Goal: Task Accomplishment & Management: Use online tool/utility

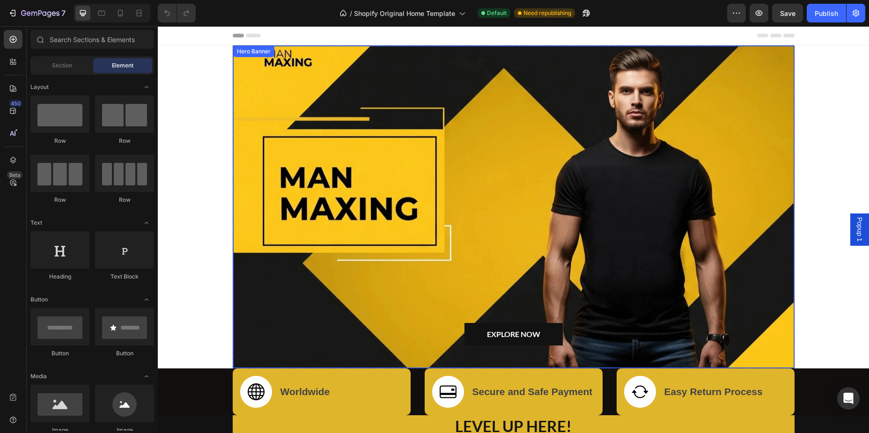
click at [430, 184] on div "Overlay" at bounding box center [513, 207] width 561 height 322
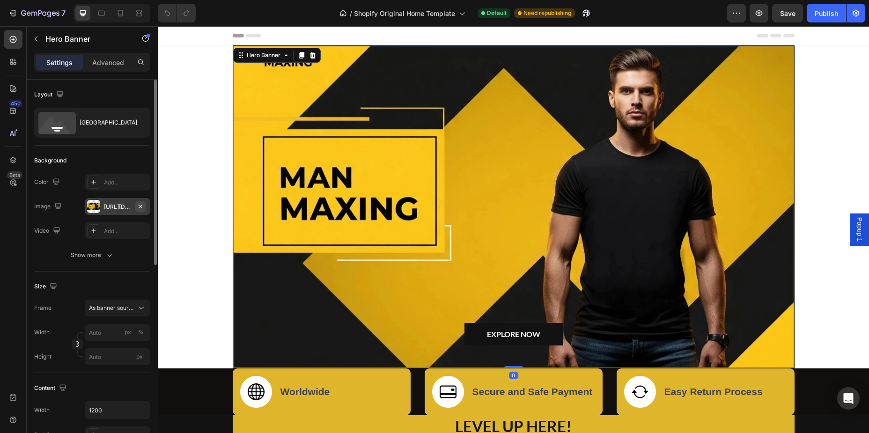
click at [145, 209] on button "button" at bounding box center [140, 206] width 11 height 11
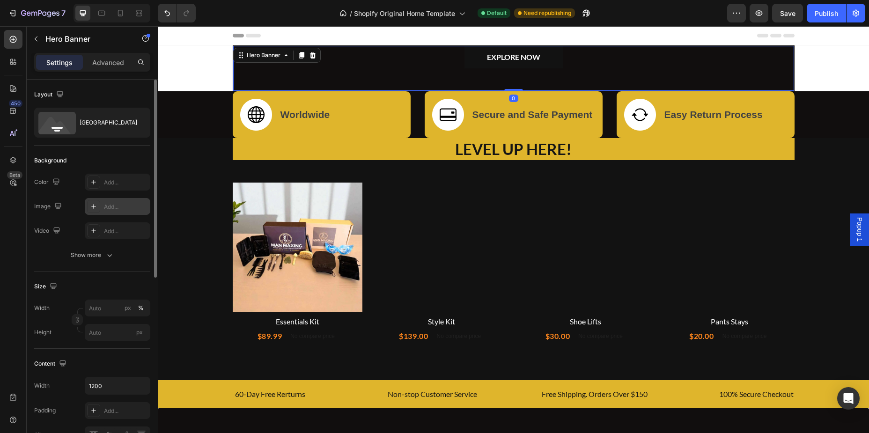
type input "100"
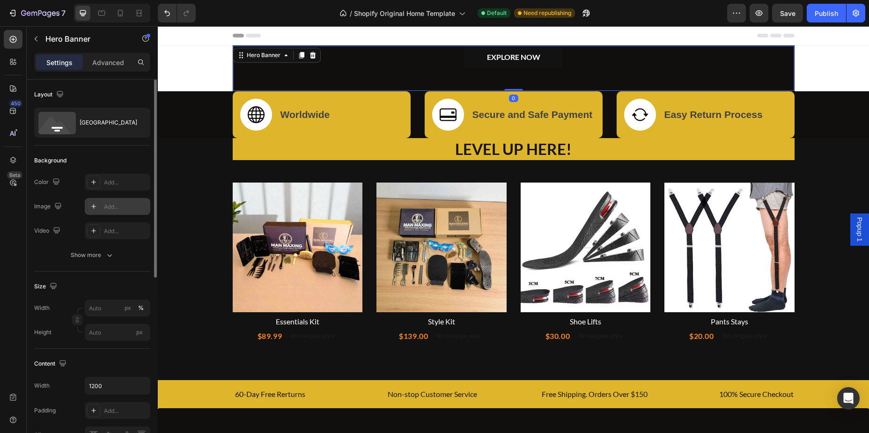
type input "Auto"
click at [114, 207] on div "Add..." at bounding box center [126, 207] width 44 height 8
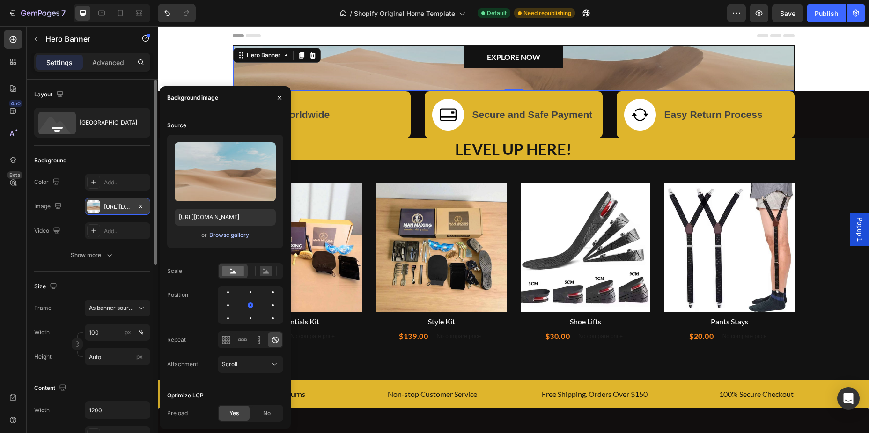
click at [226, 235] on div "Browse gallery" at bounding box center [229, 235] width 40 height 8
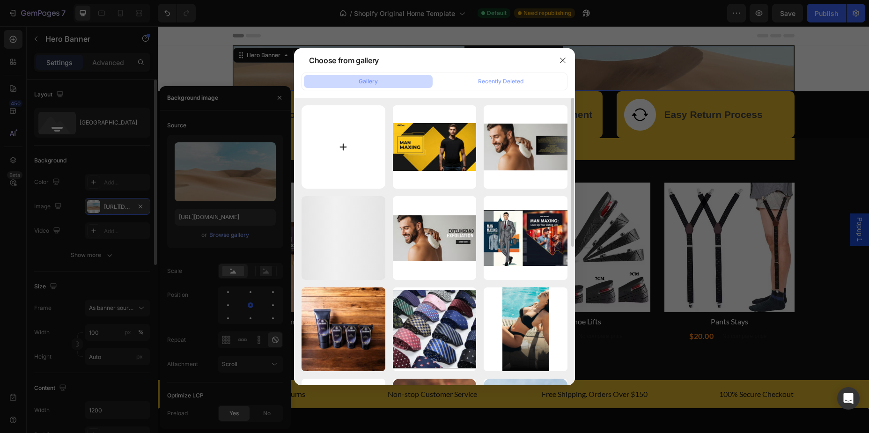
click at [347, 141] on input "file" at bounding box center [344, 147] width 84 height 84
type input "C:\fakepath\man-maxing-hero-banner.webp"
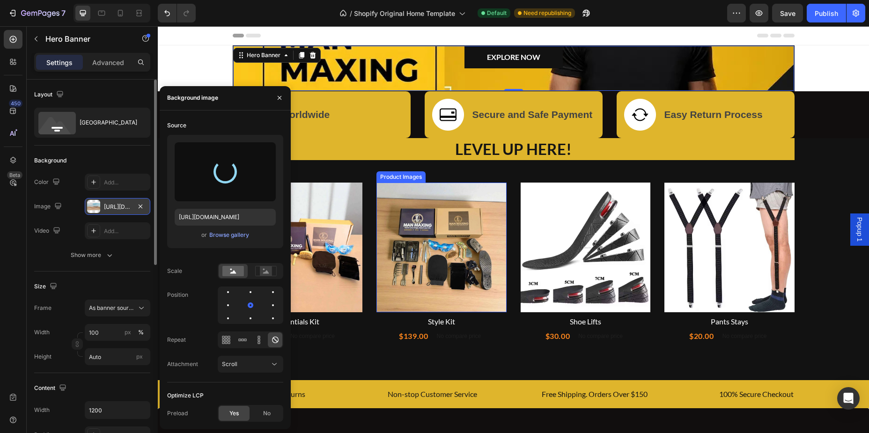
type input "[URL][DOMAIN_NAME]"
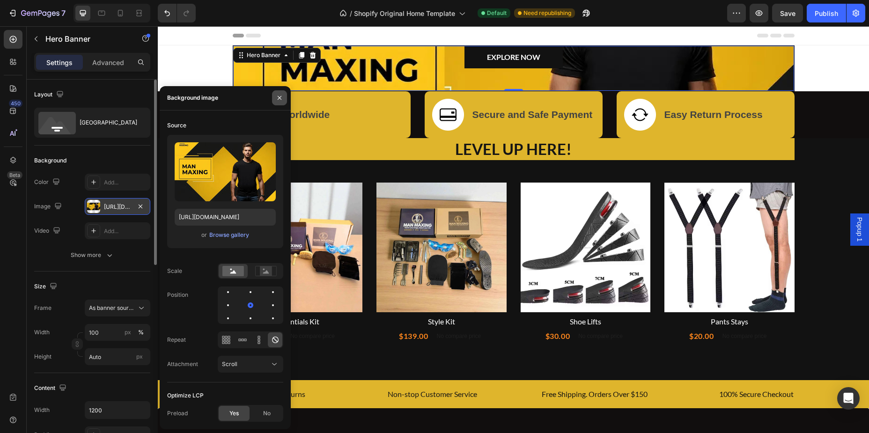
click at [274, 97] on button "button" at bounding box center [279, 97] width 15 height 15
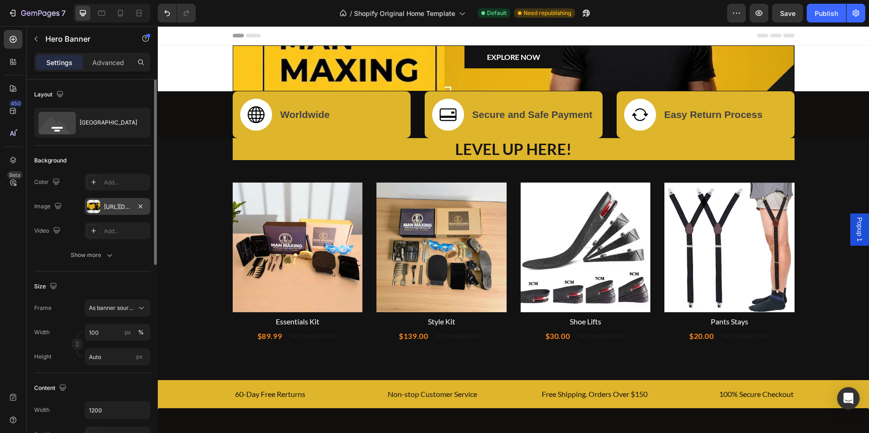
click at [314, 72] on div "EXPLORE NOW Button Row" at bounding box center [513, 68] width 561 height 45
click at [122, 303] on div "As banner source" at bounding box center [117, 307] width 57 height 9
click at [100, 347] on span "Custom" at bounding box center [99, 347] width 21 height 8
click at [111, 335] on input "100" at bounding box center [118, 332] width 66 height 17
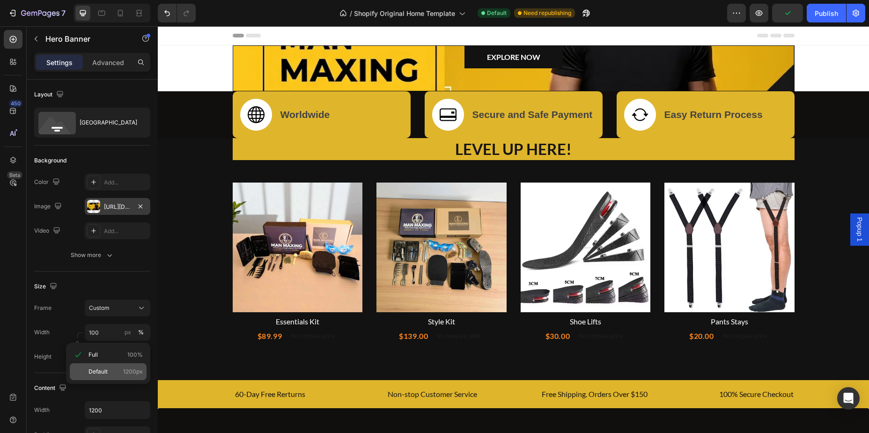
click at [110, 377] on div "Default 1200px" at bounding box center [108, 371] width 77 height 17
type input "1200"
click at [124, 208] on div "[URL][DOMAIN_NAME]" at bounding box center [117, 207] width 27 height 8
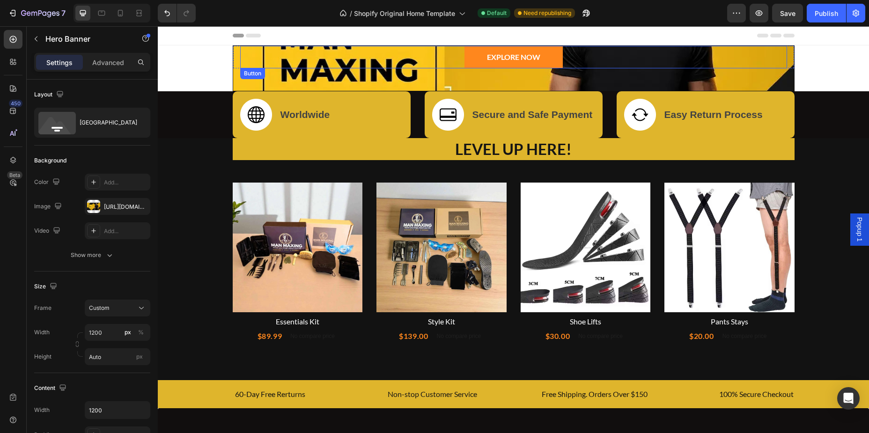
click at [553, 65] on link "EXPLORE NOW" at bounding box center [514, 57] width 98 height 22
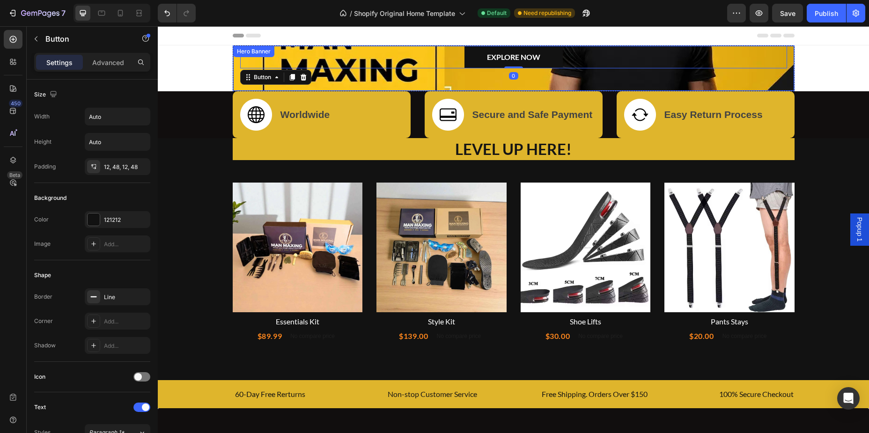
click at [579, 78] on div "EXPLORE NOW Button 0 Row" at bounding box center [513, 68] width 561 height 45
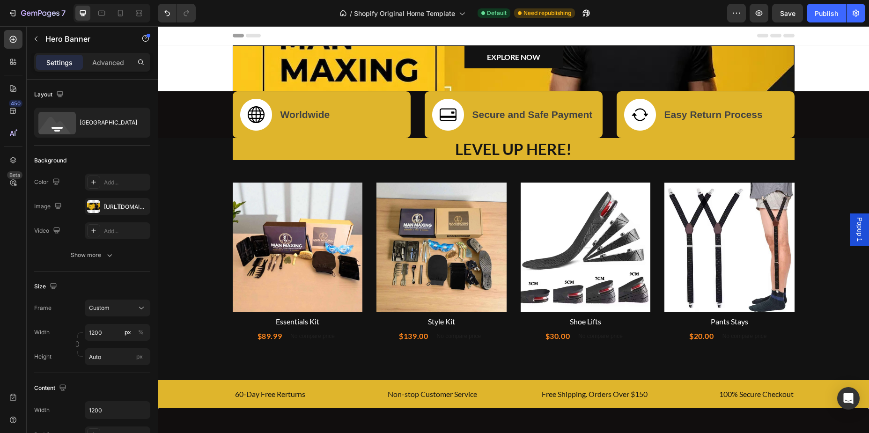
click at [347, 63] on div "EXPLORE NOW Button" at bounding box center [513, 57] width 547 height 22
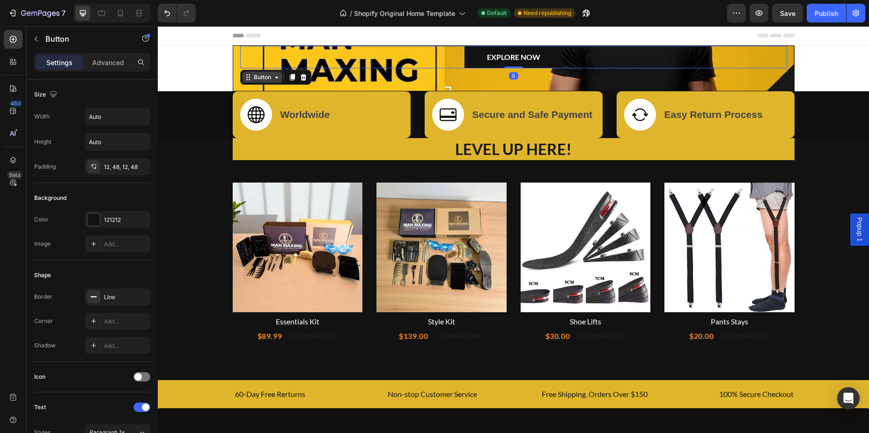
click at [273, 77] on div "Button" at bounding box center [262, 77] width 21 height 8
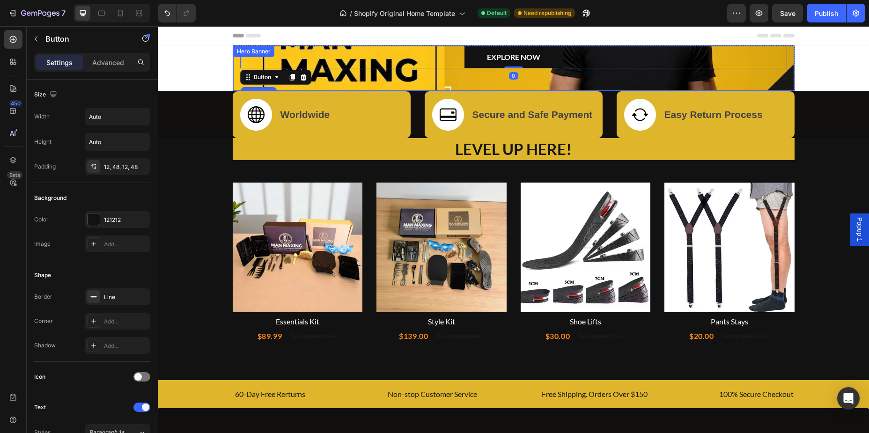
click at [355, 75] on div "EXPLORE NOW Button Row [STREET_ADDRESS]" at bounding box center [513, 68] width 561 height 45
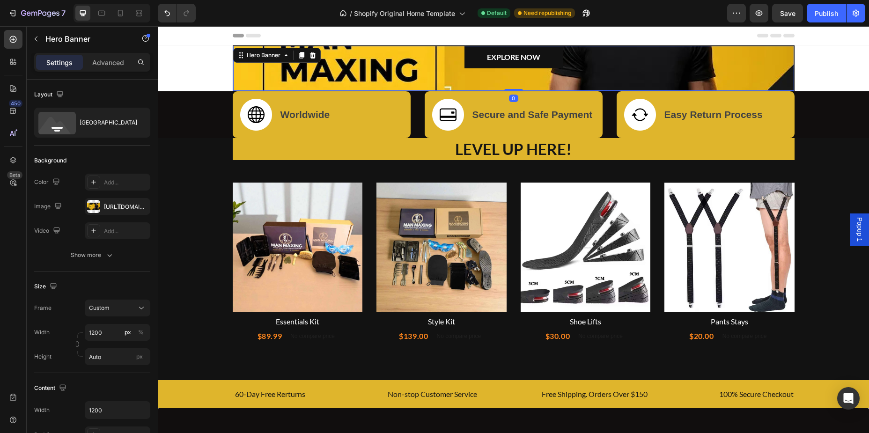
click at [303, 81] on div "EXPLORE NOW Button Row" at bounding box center [513, 68] width 561 height 45
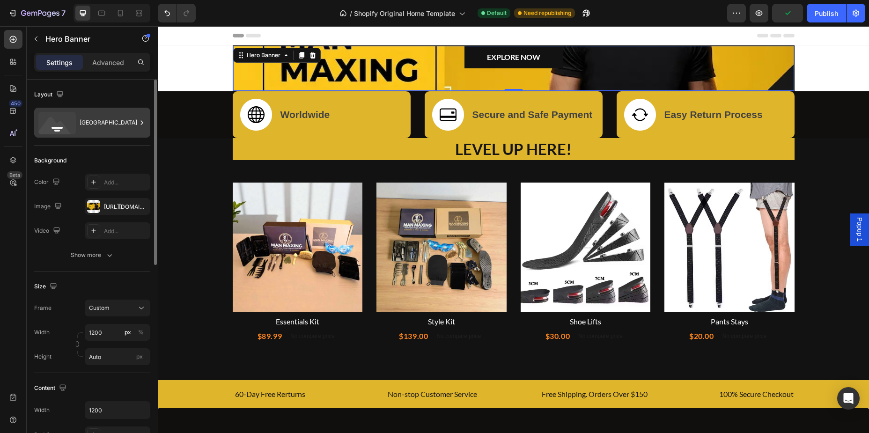
click at [108, 126] on div "[GEOGRAPHIC_DATA]" at bounding box center [108, 123] width 57 height 22
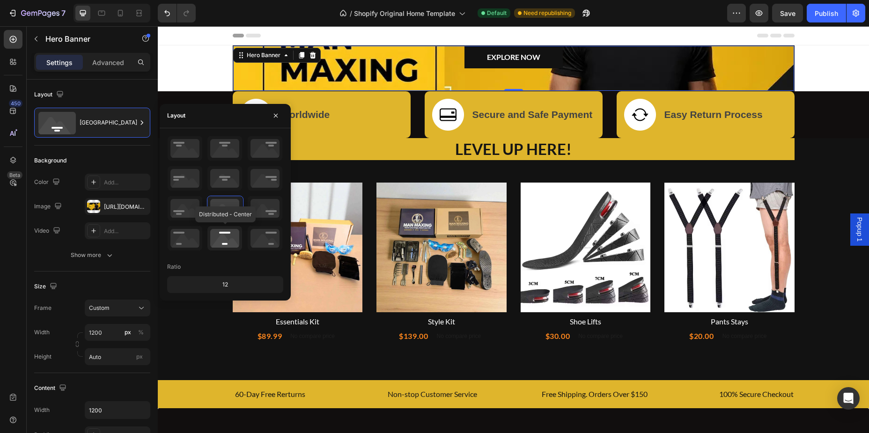
click at [228, 235] on icon at bounding box center [224, 238] width 35 height 24
click at [231, 213] on icon at bounding box center [224, 208] width 35 height 24
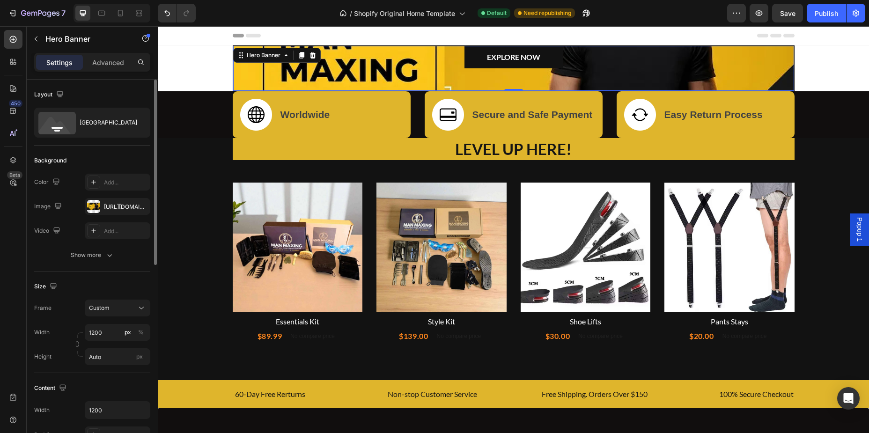
click at [107, 272] on div "[GEOGRAPHIC_DATA]" at bounding box center [92, 323] width 116 height 102
type input "100"
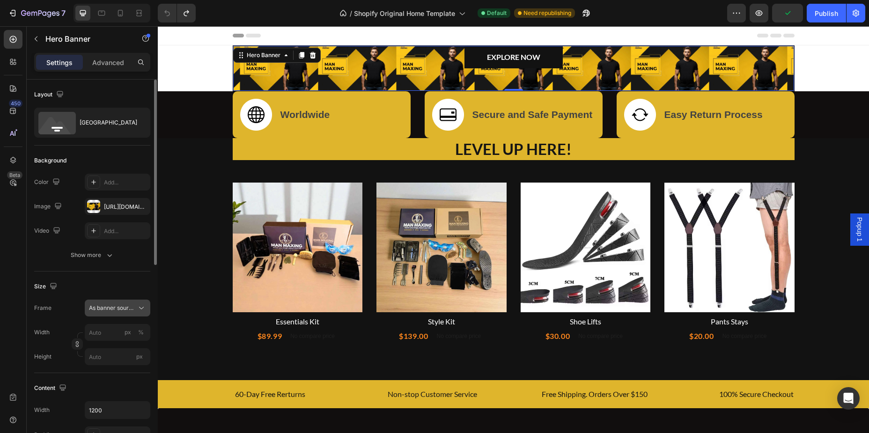
click at [118, 308] on span "As banner source" at bounding box center [112, 308] width 46 height 8
click at [102, 343] on span "Custom" at bounding box center [99, 347] width 21 height 8
click at [116, 314] on button "Custom" at bounding box center [118, 308] width 66 height 17
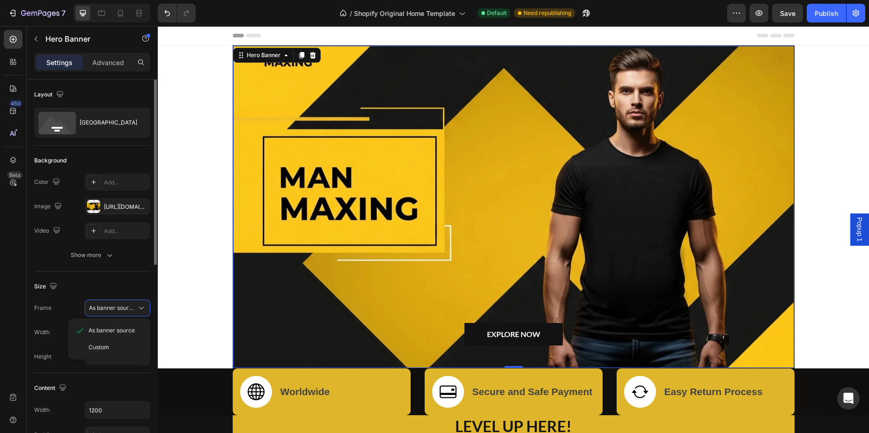
click at [110, 329] on span "As banner source" at bounding box center [112, 330] width 46 height 8
click at [121, 205] on div "[URL][DOMAIN_NAME]" at bounding box center [117, 207] width 27 height 8
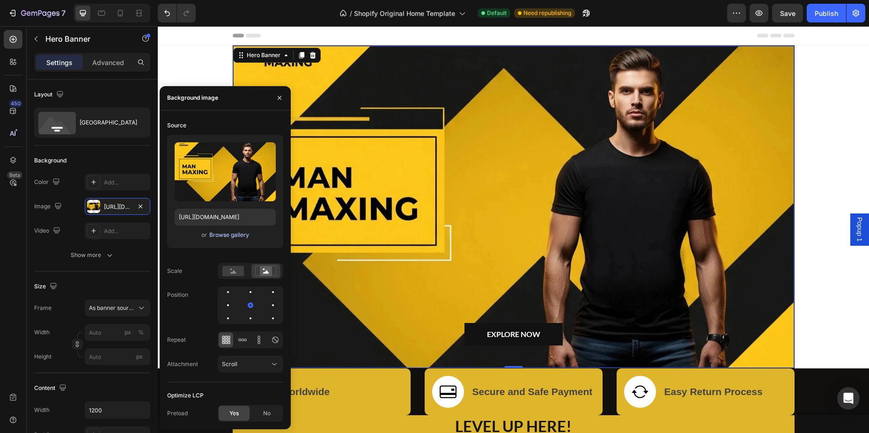
click at [230, 234] on div "Browse gallery" at bounding box center [229, 235] width 40 height 8
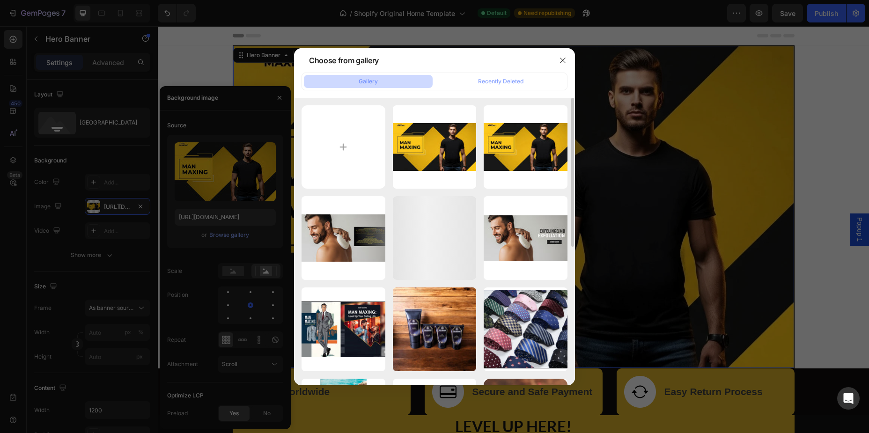
click at [391, 142] on div "man-maxing-hero-banner.webp 27.97 kb man-maxing-hero-banner.webp 89.32 kb man-m…" at bounding box center [435, 375] width 266 height 540
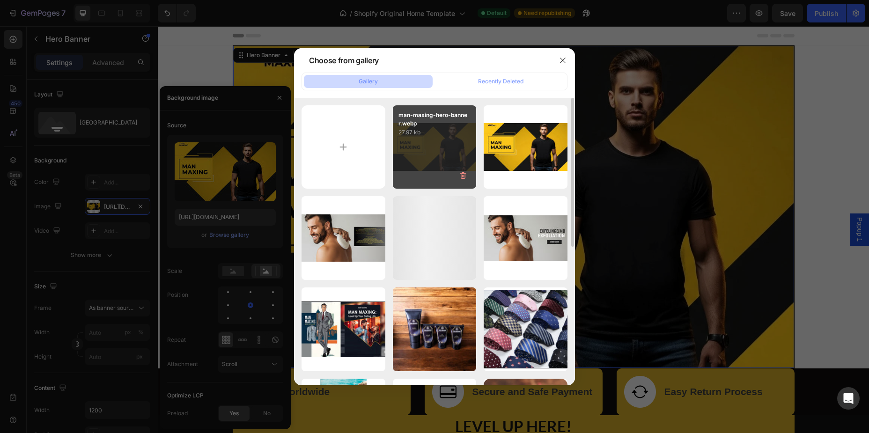
click at [419, 142] on div "man-maxing-hero-banner.webp 27.97 kb" at bounding box center [435, 147] width 84 height 84
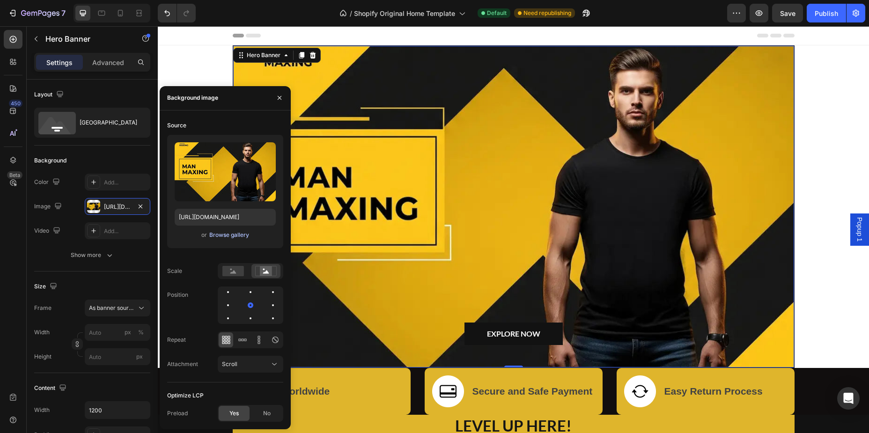
click at [231, 236] on div "Browse gallery" at bounding box center [229, 235] width 40 height 8
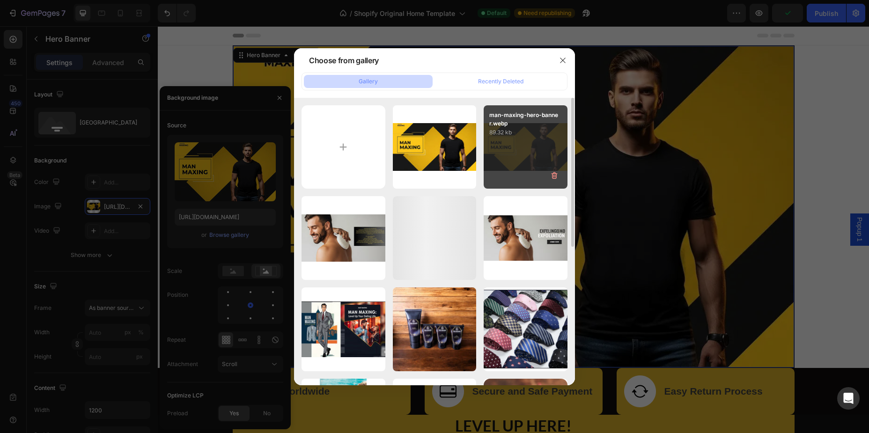
click at [530, 154] on div "man-maxing-hero-banner.webp 89.32 kb" at bounding box center [526, 147] width 84 height 84
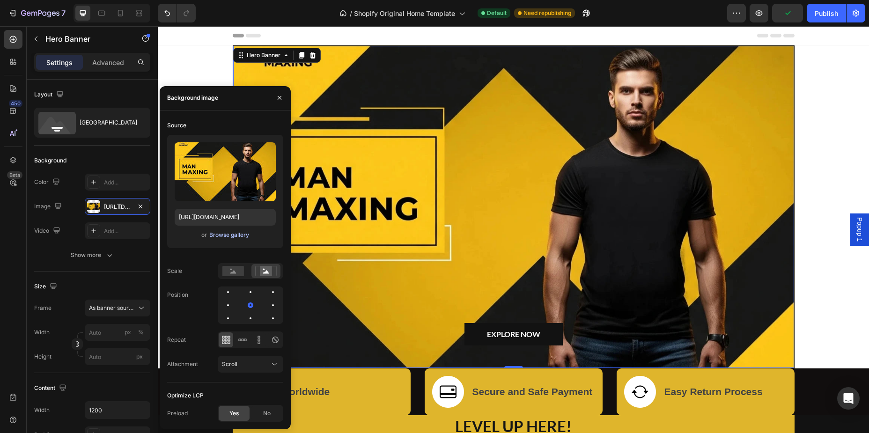
click at [232, 238] on div "Browse gallery" at bounding box center [229, 235] width 40 height 8
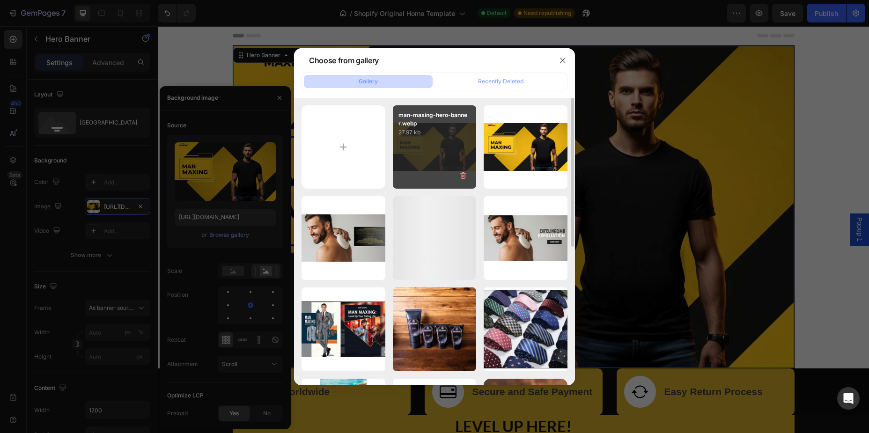
click at [441, 155] on div "man-maxing-hero-banner.webp 27.97 kb" at bounding box center [435, 147] width 84 height 84
type input "[URL][DOMAIN_NAME]"
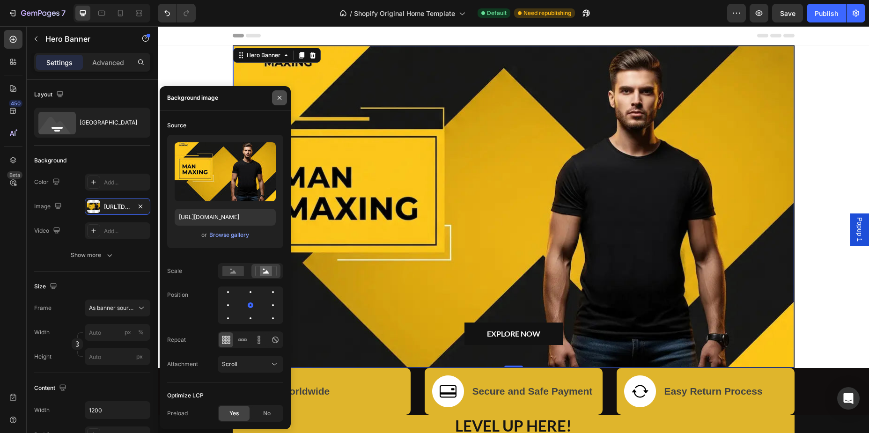
click at [285, 95] on button "button" at bounding box center [279, 97] width 15 height 15
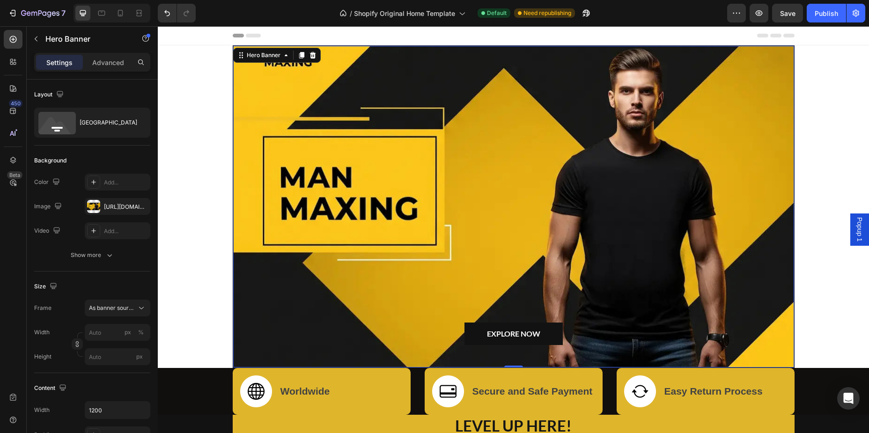
click at [375, 101] on div "Overlay" at bounding box center [513, 207] width 561 height 322
click at [121, 311] on span "As banner source" at bounding box center [112, 308] width 46 height 8
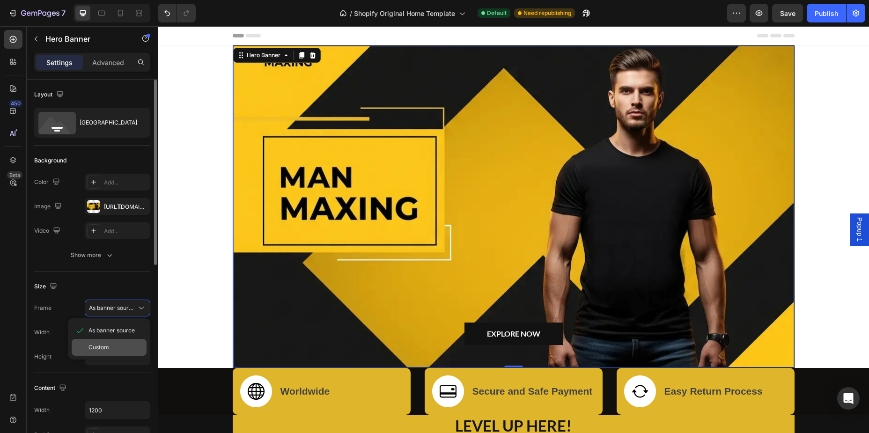
click at [103, 345] on span "Custom" at bounding box center [99, 347] width 21 height 8
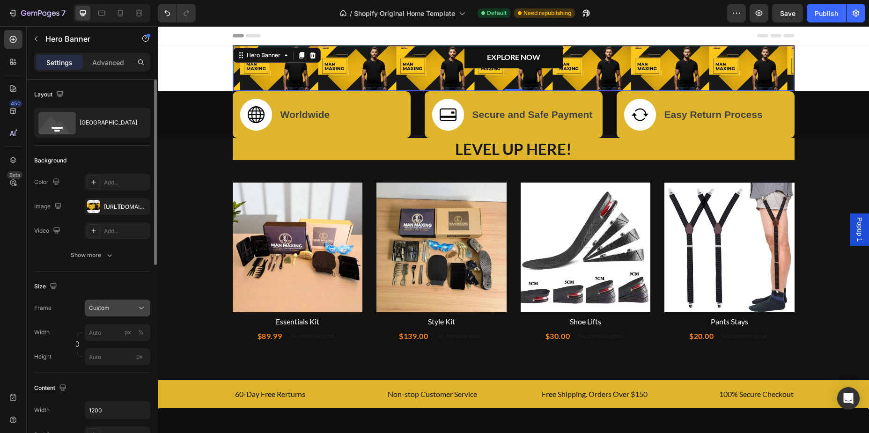
click at [120, 310] on div "Custom" at bounding box center [112, 308] width 46 height 8
click at [115, 330] on span "As banner source" at bounding box center [112, 330] width 46 height 8
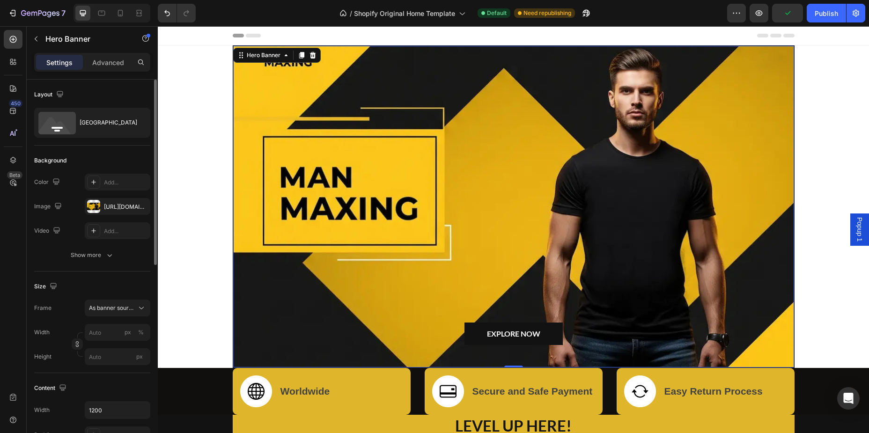
click at [131, 281] on div "Size" at bounding box center [92, 286] width 116 height 15
click at [543, 159] on div "Overlay" at bounding box center [513, 207] width 561 height 322
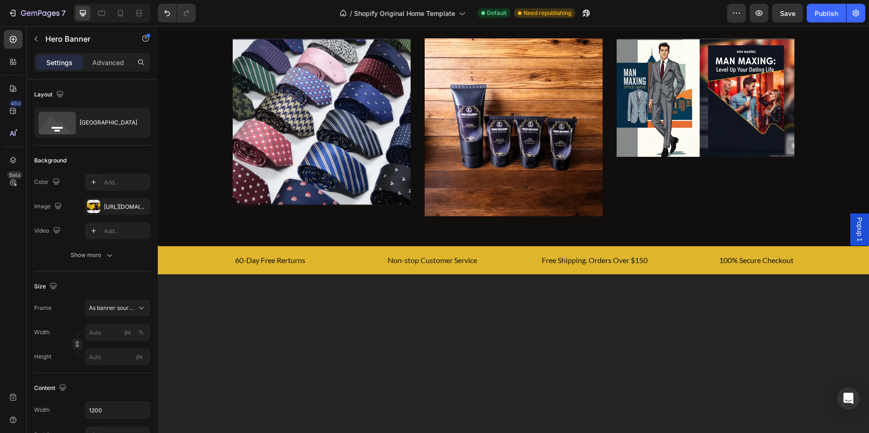
scroll to position [489, 0]
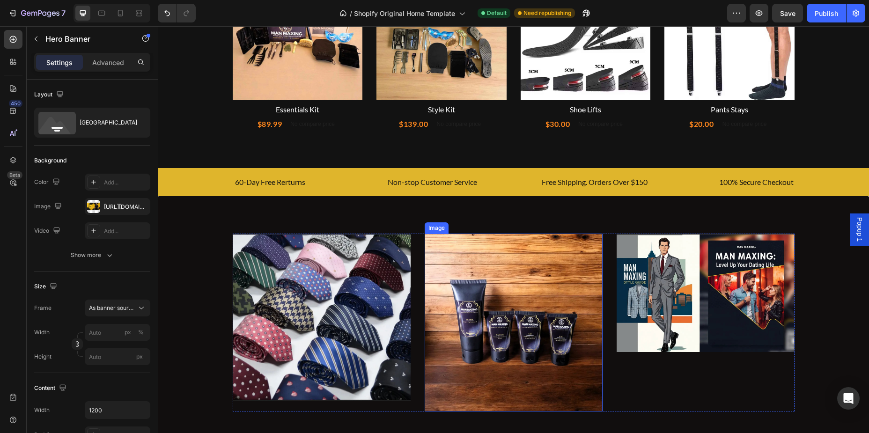
click at [493, 292] on img at bounding box center [514, 323] width 178 height 178
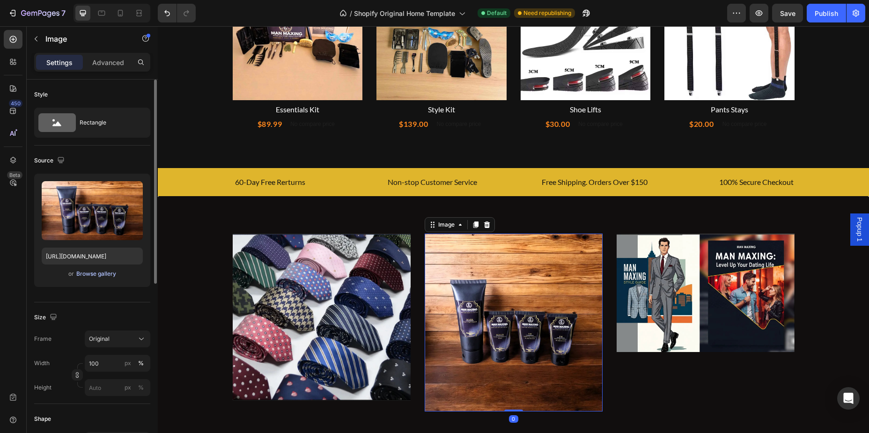
click at [105, 273] on div "Browse gallery" at bounding box center [96, 274] width 40 height 8
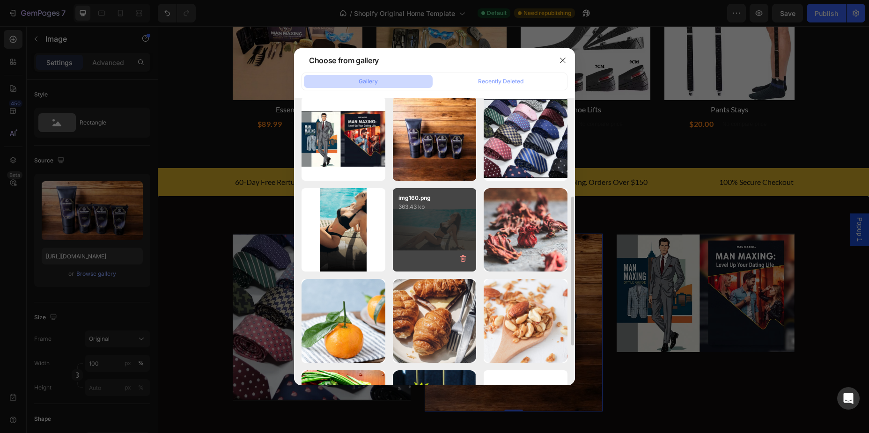
scroll to position [266, 0]
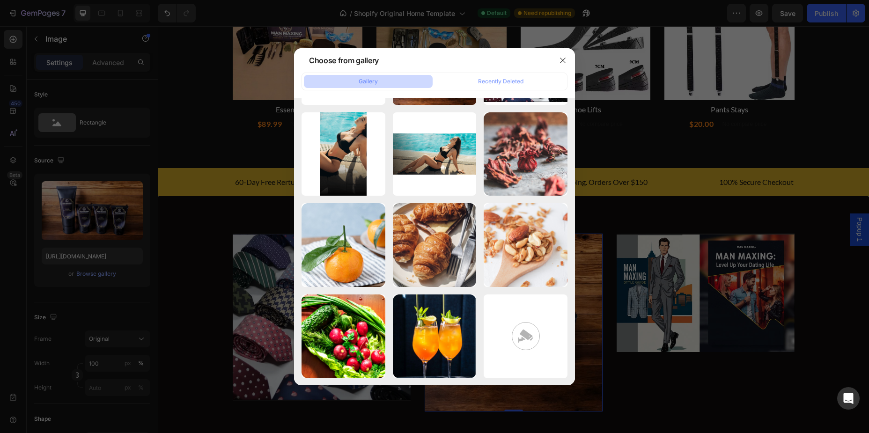
click at [618, 5] on div at bounding box center [434, 216] width 869 height 433
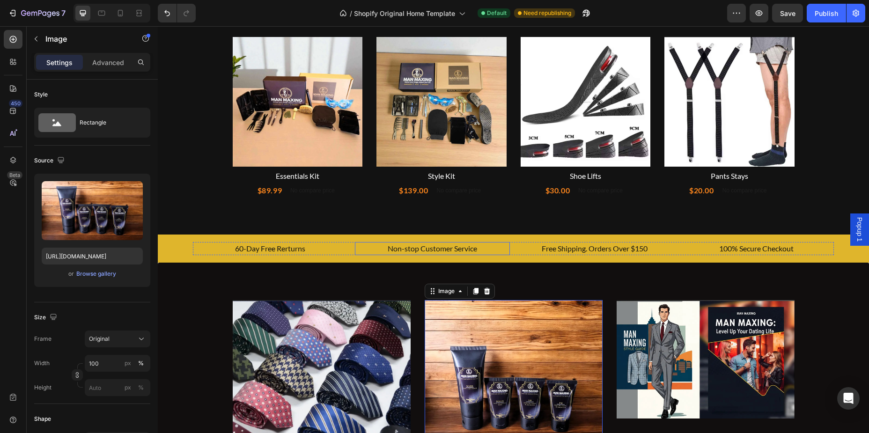
scroll to position [391, 0]
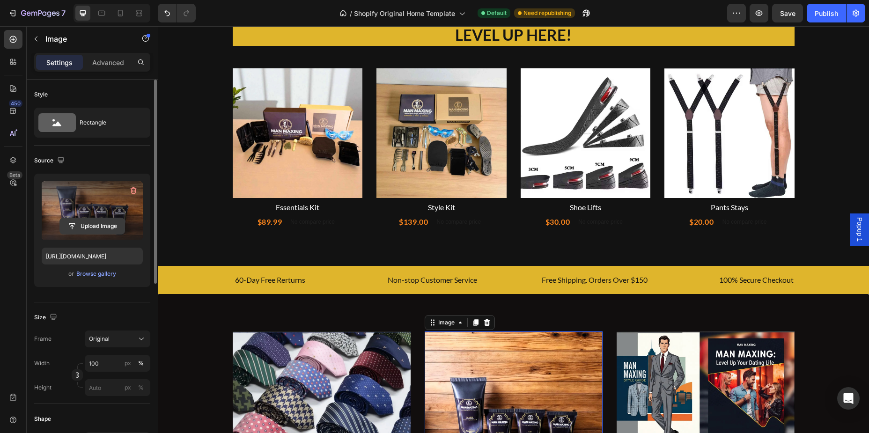
click at [101, 226] on input "file" at bounding box center [92, 226] width 65 height 16
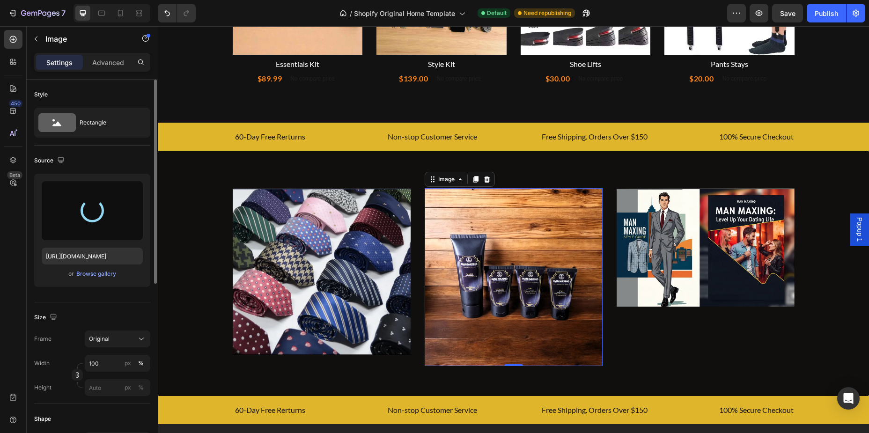
scroll to position [538, 0]
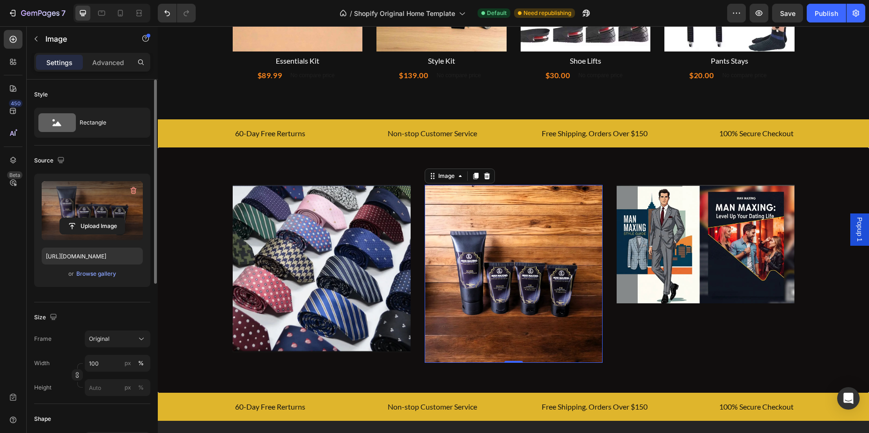
type input "[URL][DOMAIN_NAME]"
click at [535, 254] on img at bounding box center [514, 274] width 178 height 178
click at [681, 214] on img at bounding box center [706, 244] width 178 height 118
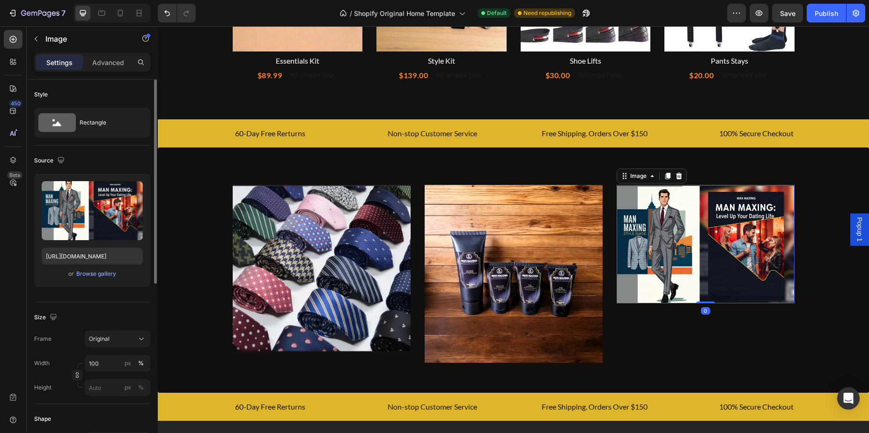
click at [124, 156] on div "Source" at bounding box center [92, 160] width 116 height 15
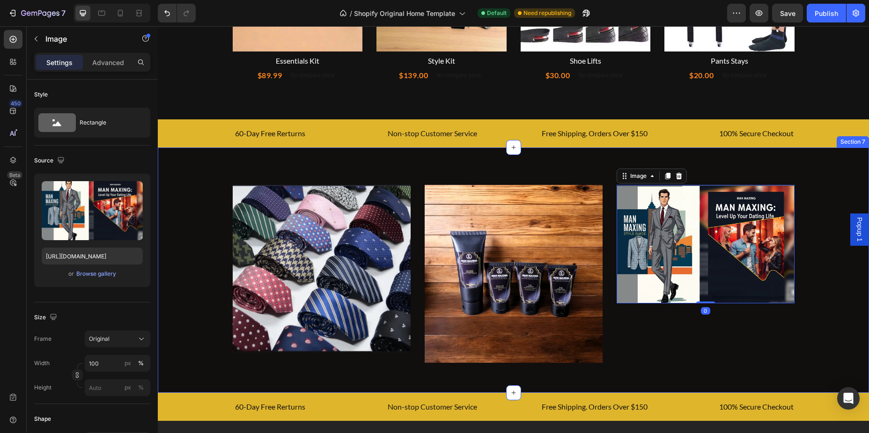
click at [198, 185] on div "Image Image Image 0 Row" at bounding box center [513, 277] width 697 height 185
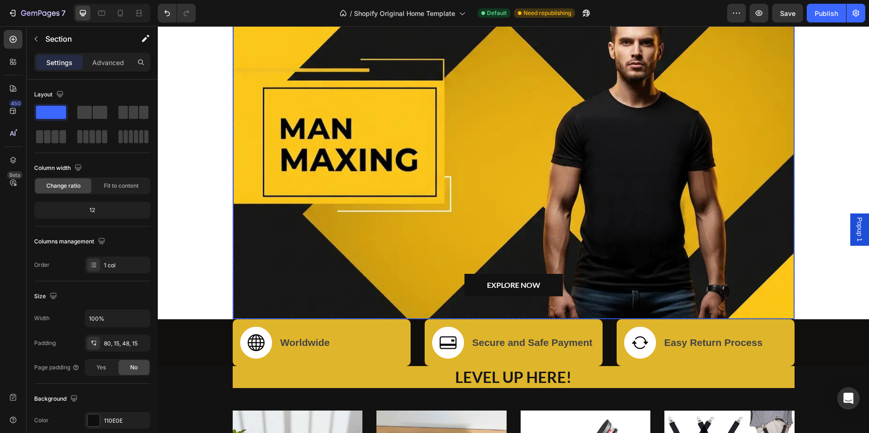
scroll to position [0, 0]
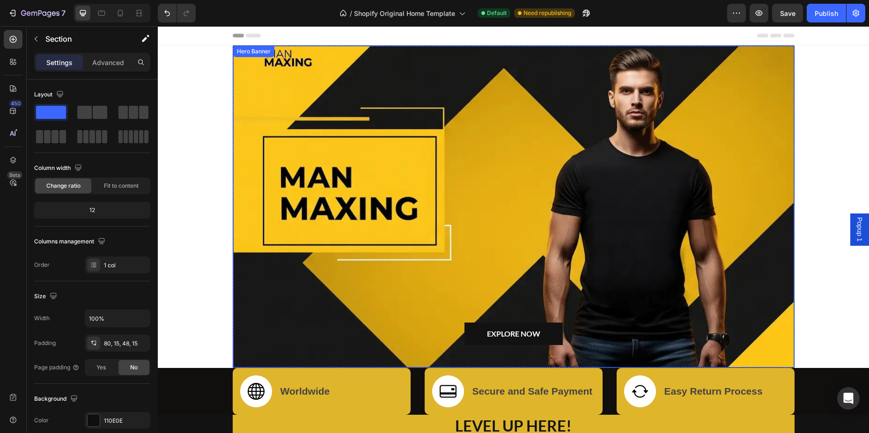
click at [354, 157] on div "Overlay" at bounding box center [513, 207] width 561 height 322
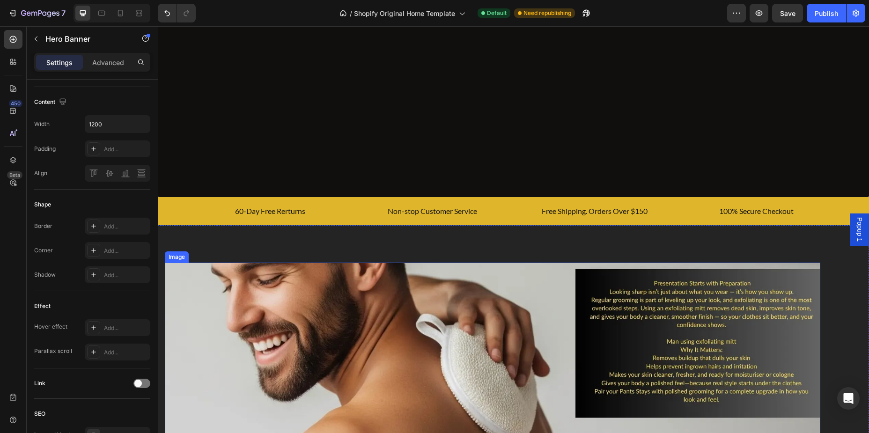
scroll to position [929, 0]
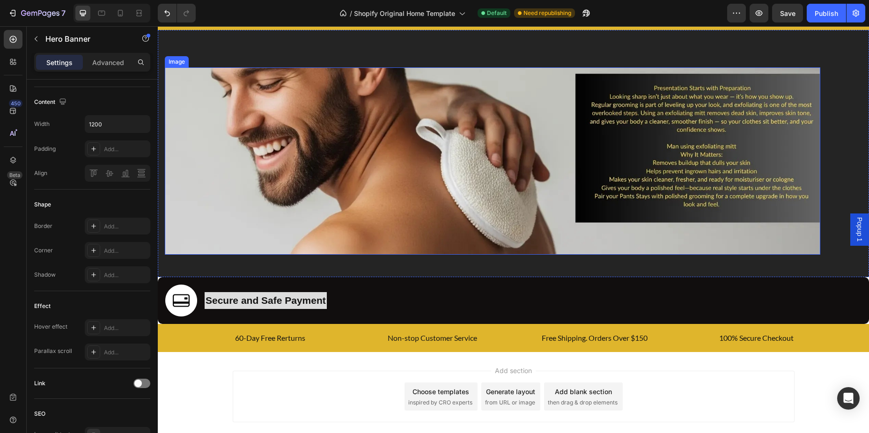
click at [428, 222] on img at bounding box center [493, 160] width 656 height 187
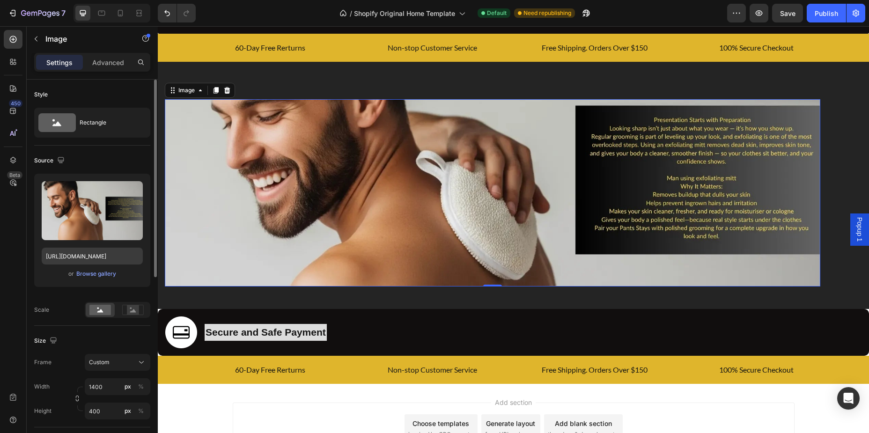
scroll to position [880, 0]
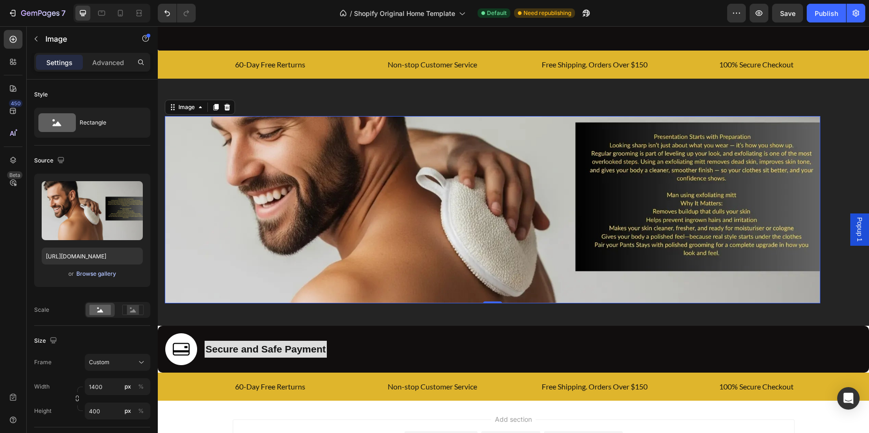
click at [99, 276] on div "Browse gallery" at bounding box center [96, 274] width 40 height 8
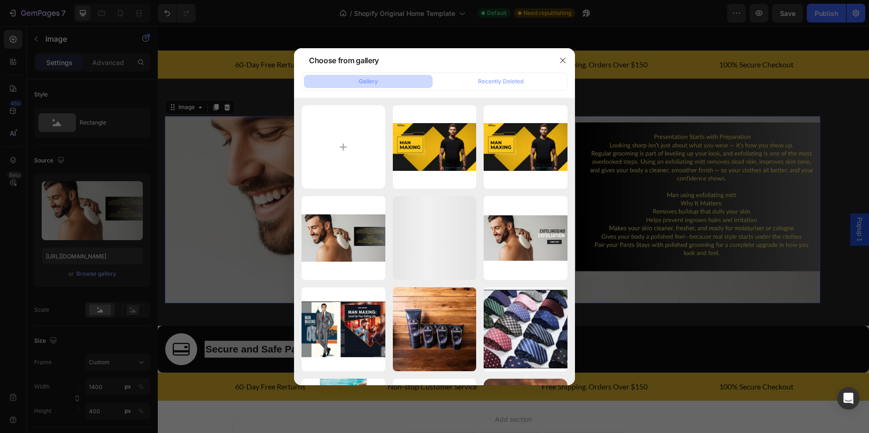
click at [143, 262] on div at bounding box center [434, 216] width 869 height 433
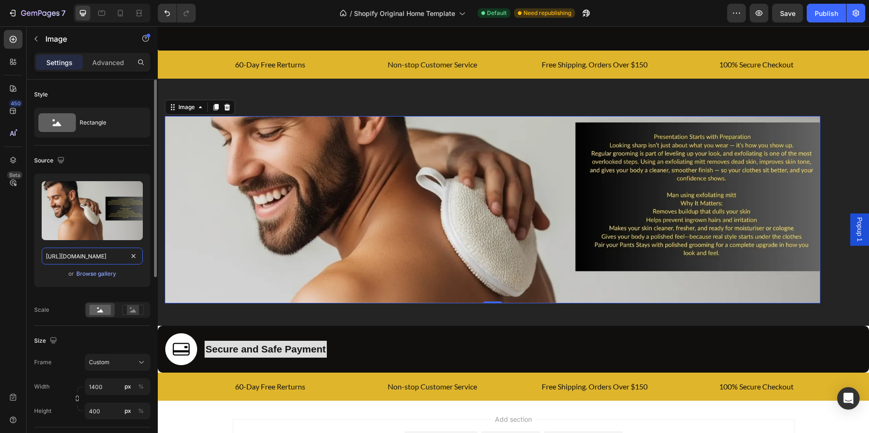
click at [96, 256] on input "[URL][DOMAIN_NAME]" at bounding box center [92, 256] width 101 height 17
click at [98, 272] on div "Browse gallery" at bounding box center [96, 274] width 40 height 8
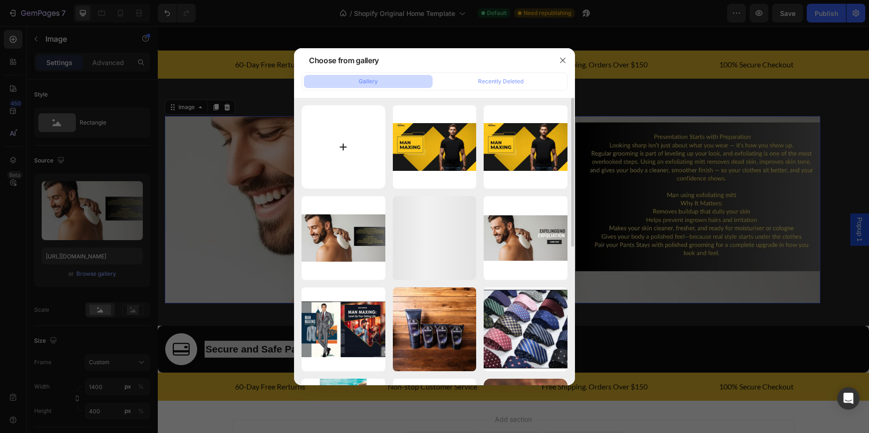
click at [326, 167] on input "file" at bounding box center [344, 147] width 84 height 84
type input "C:\fakepath\man-maxing-exfoliating-mit-banner.webp"
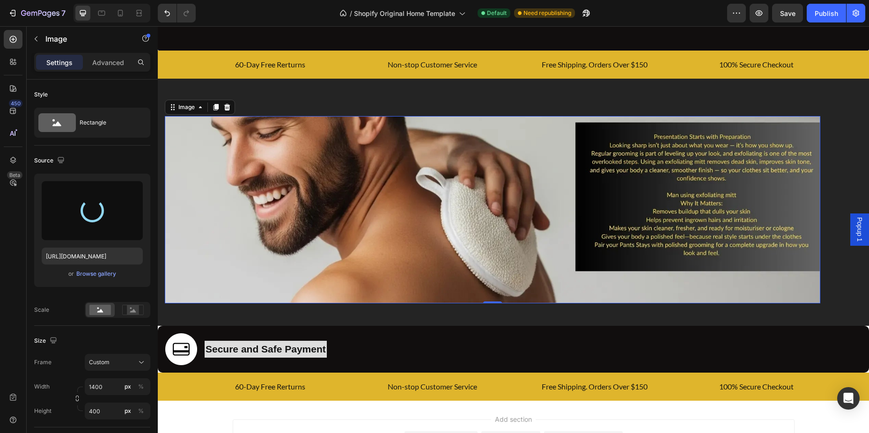
type input "[URL][DOMAIN_NAME]"
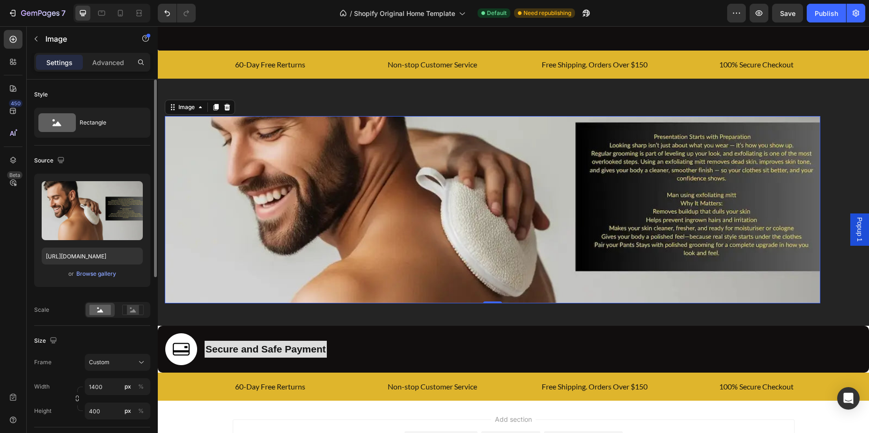
click at [129, 163] on div "Source" at bounding box center [92, 160] width 116 height 15
click at [138, 313] on rect at bounding box center [133, 309] width 12 height 9
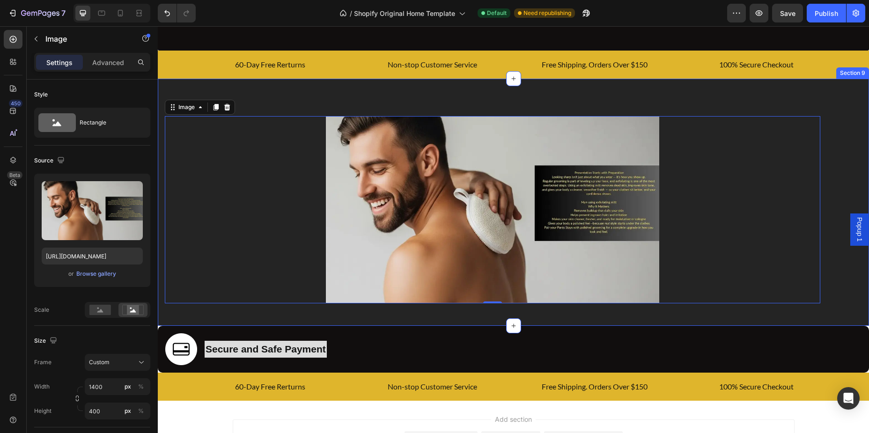
click at [324, 103] on div "Image 0 Section 9" at bounding box center [513, 202] width 711 height 247
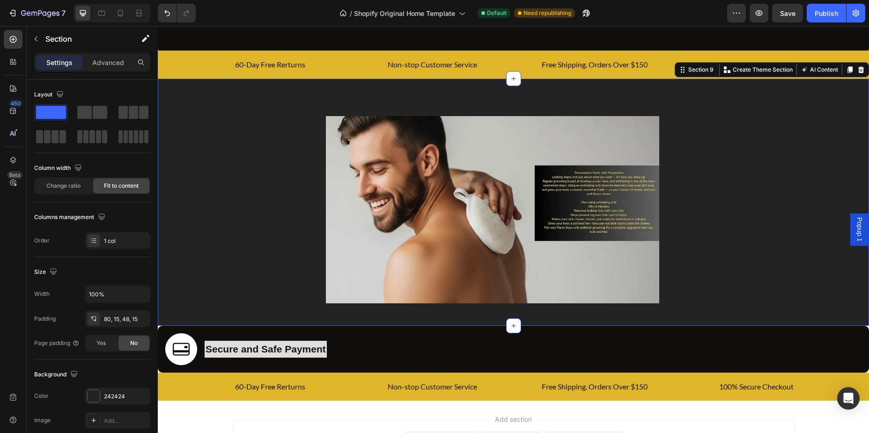
click at [304, 239] on img at bounding box center [493, 209] width 656 height 187
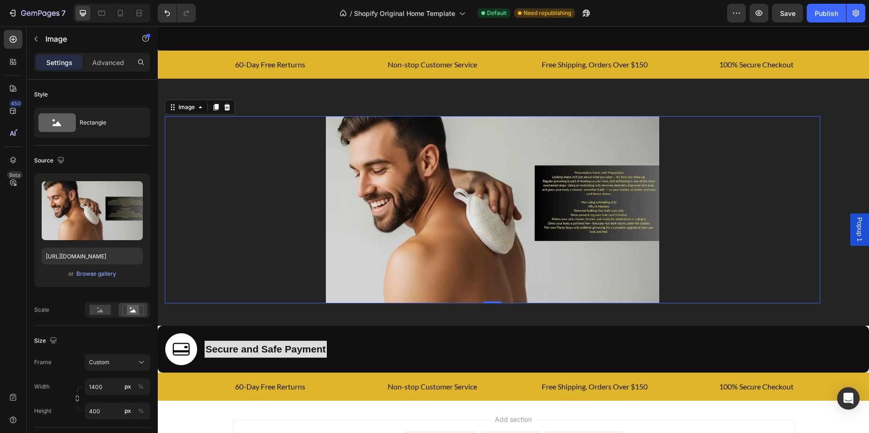
click at [385, 237] on img at bounding box center [493, 209] width 656 height 187
click at [105, 312] on rect at bounding box center [100, 310] width 22 height 10
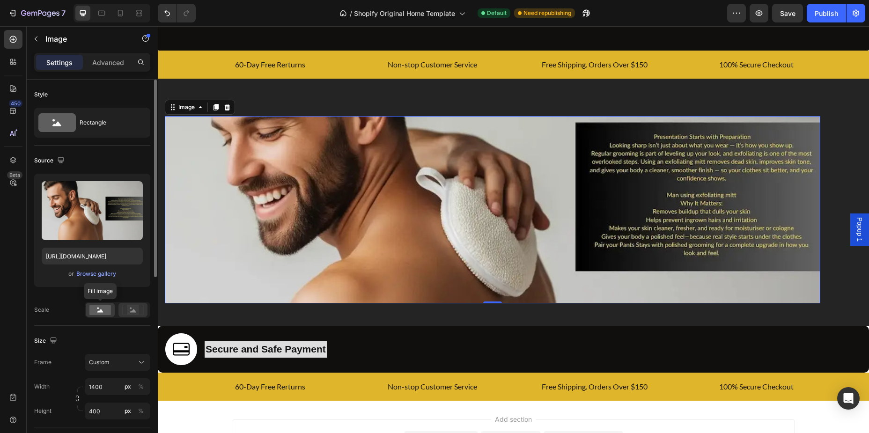
click at [131, 311] on icon at bounding box center [133, 310] width 6 height 3
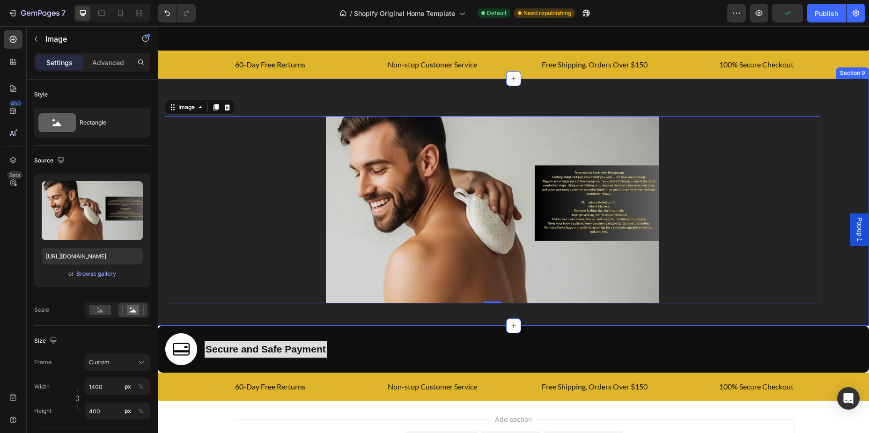
click at [606, 89] on div "Image 0 Section 9" at bounding box center [513, 202] width 711 height 247
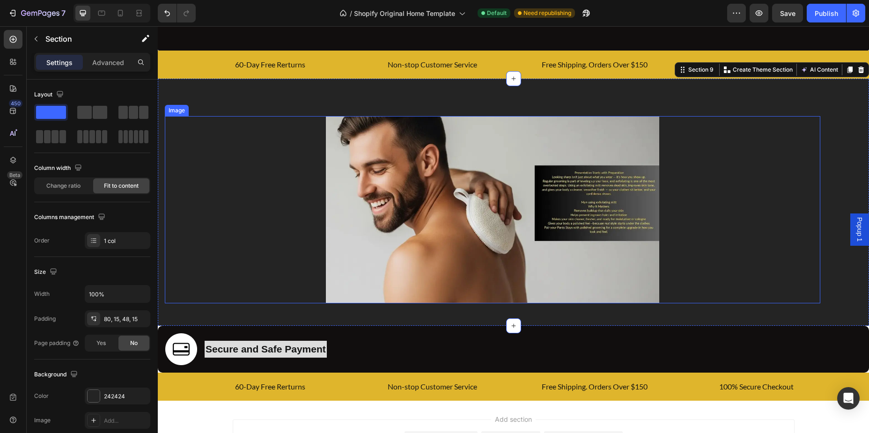
click at [359, 217] on img at bounding box center [493, 209] width 656 height 187
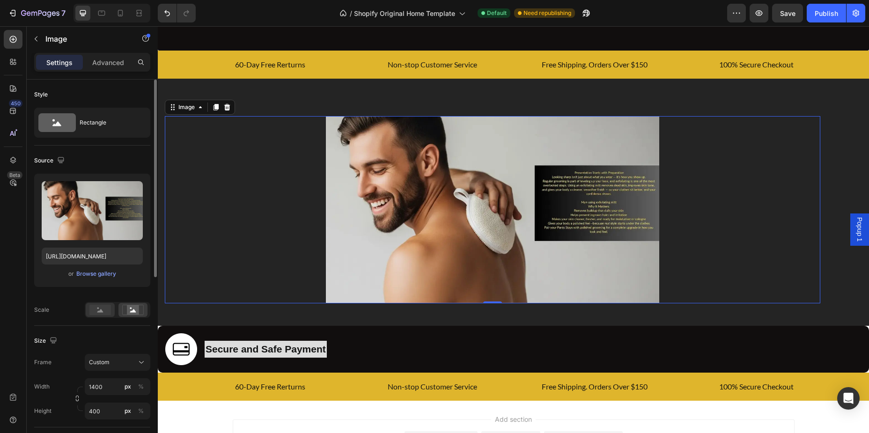
click at [103, 306] on rect at bounding box center [100, 310] width 22 height 10
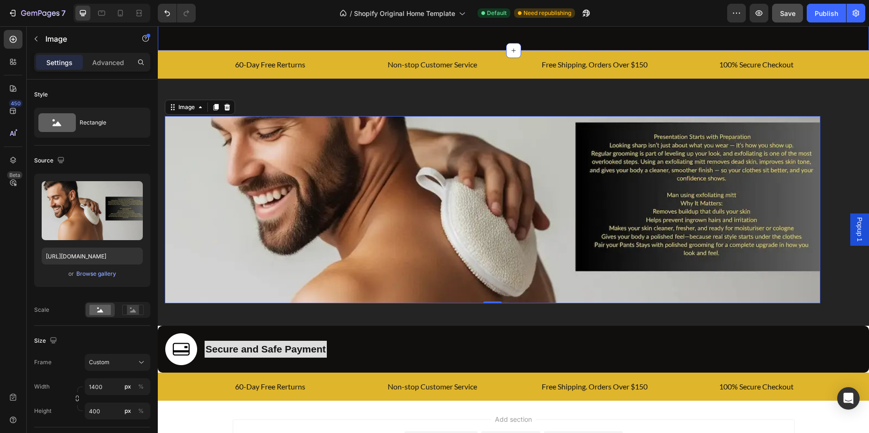
click at [790, 15] on span "Save" at bounding box center [787, 13] width 15 height 8
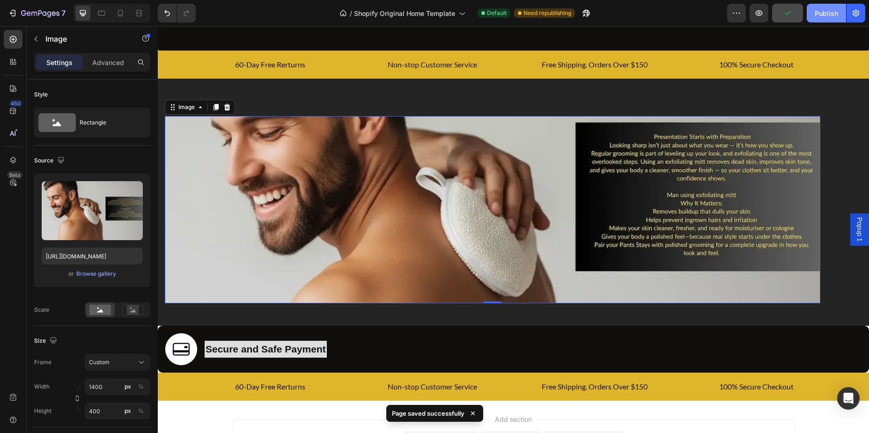
click at [829, 14] on div "Publish" at bounding box center [826, 13] width 23 height 10
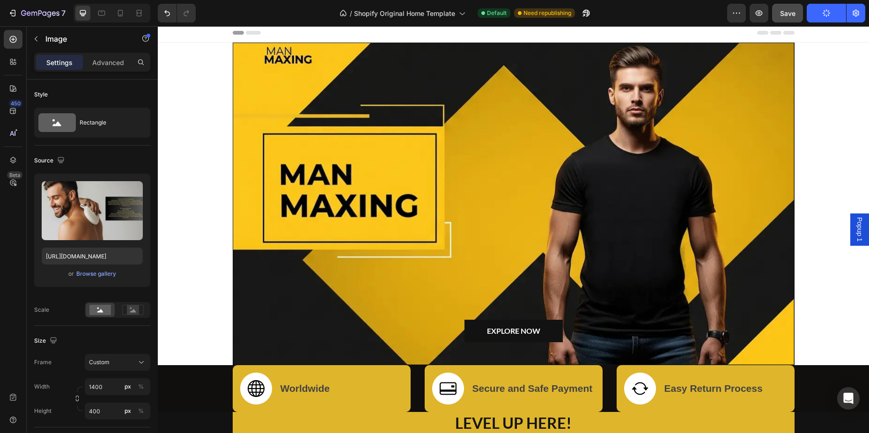
scroll to position [0, 0]
